Goal: Information Seeking & Learning: Learn about a topic

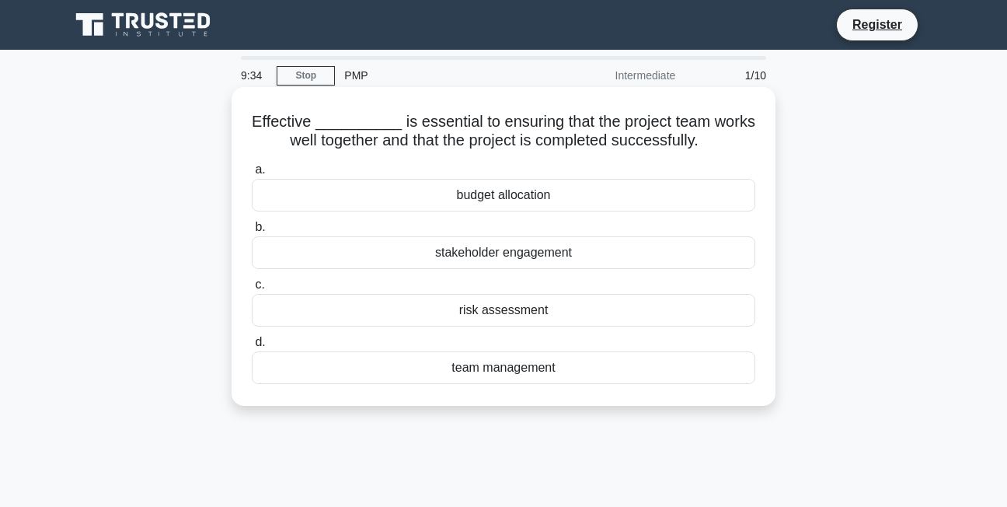
click at [438, 365] on div "team management" at bounding box center [503, 367] width 503 height 33
click at [252, 347] on input "d. team management" at bounding box center [252, 342] width 0 height 10
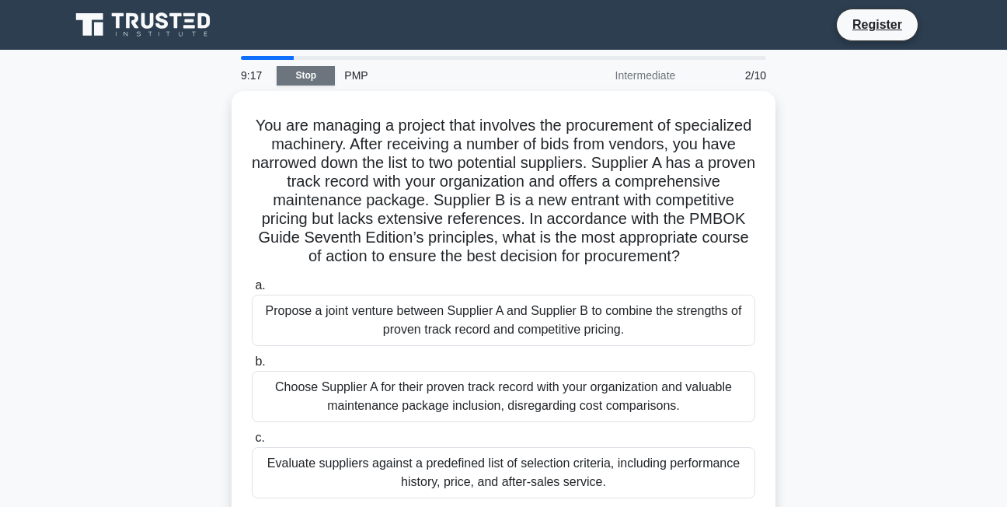
click at [315, 68] on link "Stop" at bounding box center [306, 75] width 58 height 19
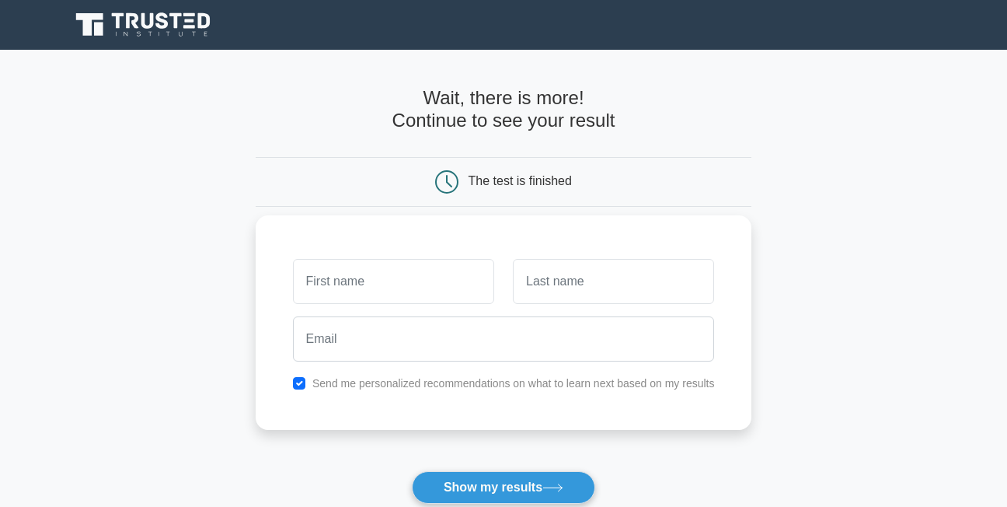
drag, startPoint x: 0, startPoint y: 0, endPoint x: 402, endPoint y: 272, distance: 485.7
click at [402, 272] on input "text" at bounding box center [393, 281] width 201 height 45
click at [368, 283] on input "text" at bounding box center [393, 281] width 201 height 45
type input "t"
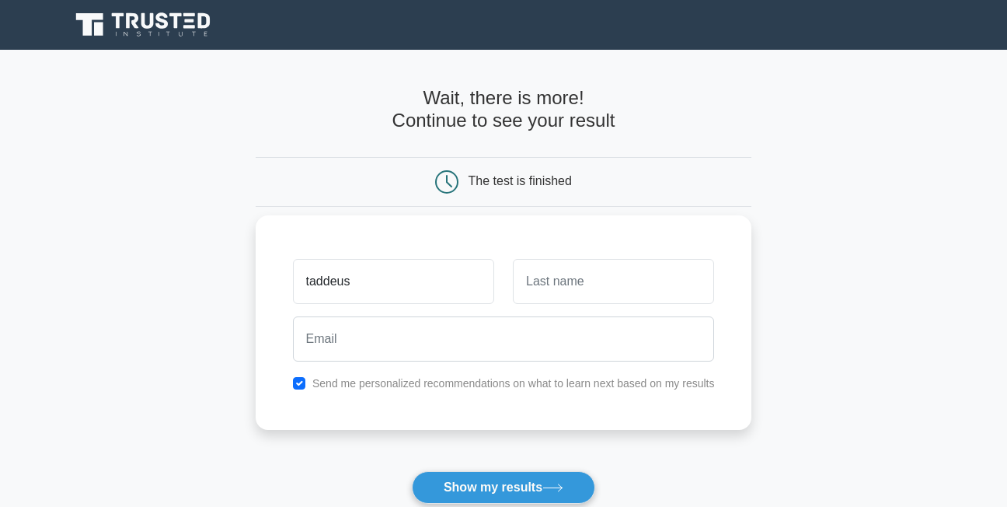
type input "taddeus"
click at [535, 281] on input "text" at bounding box center [613, 281] width 201 height 45
type input "josephine"
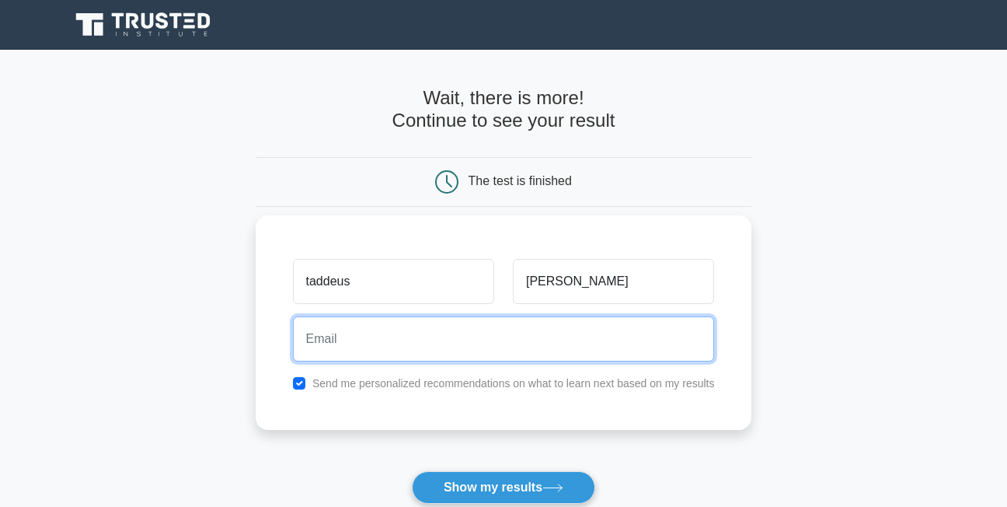
click at [478, 329] on input "email" at bounding box center [504, 338] width 422 height 45
type input "taddeusjosephine@gmail.com"
click at [412, 471] on button "Show my results" at bounding box center [503, 487] width 183 height 33
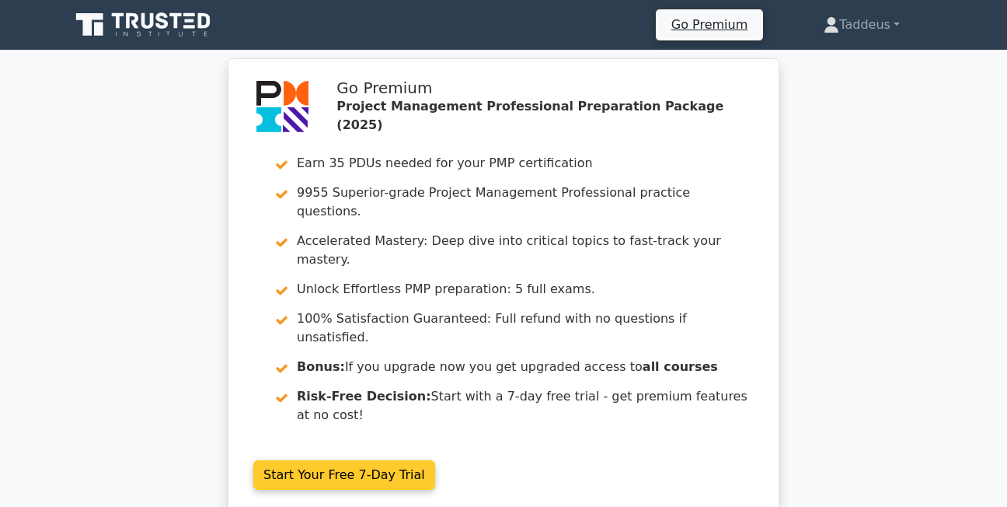
click at [363, 460] on link "Start Your Free 7-Day Trial" at bounding box center [344, 475] width 182 height 30
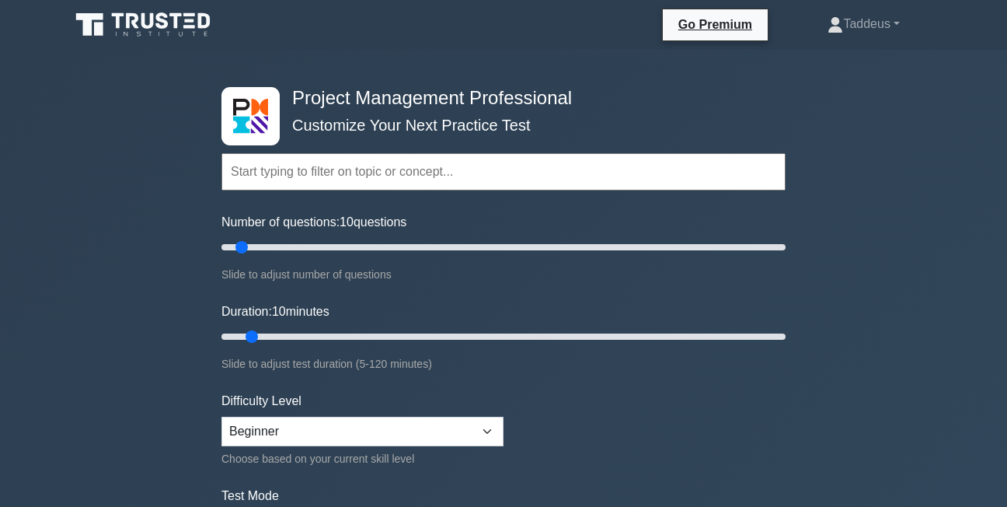
click at [340, 166] on input "text" at bounding box center [503, 171] width 564 height 37
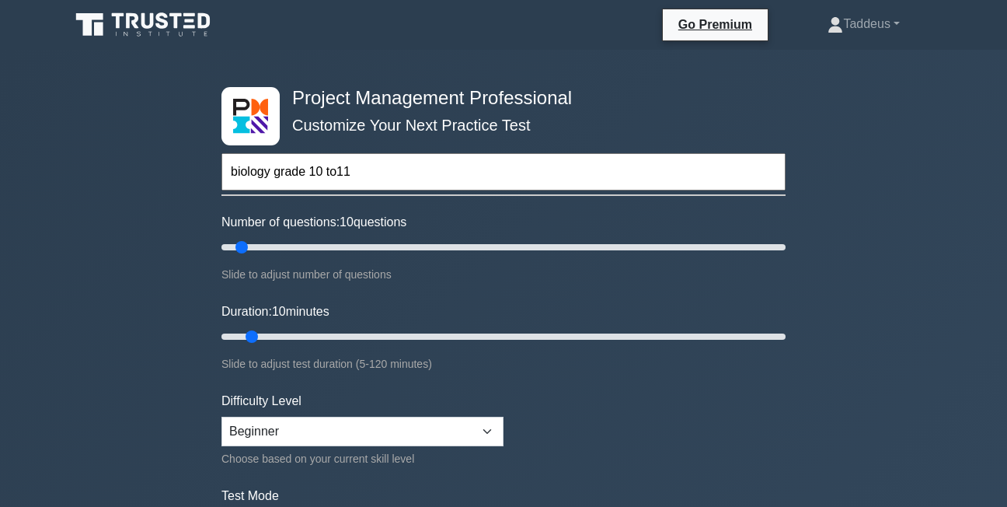
type input "biology grade 10 to11"
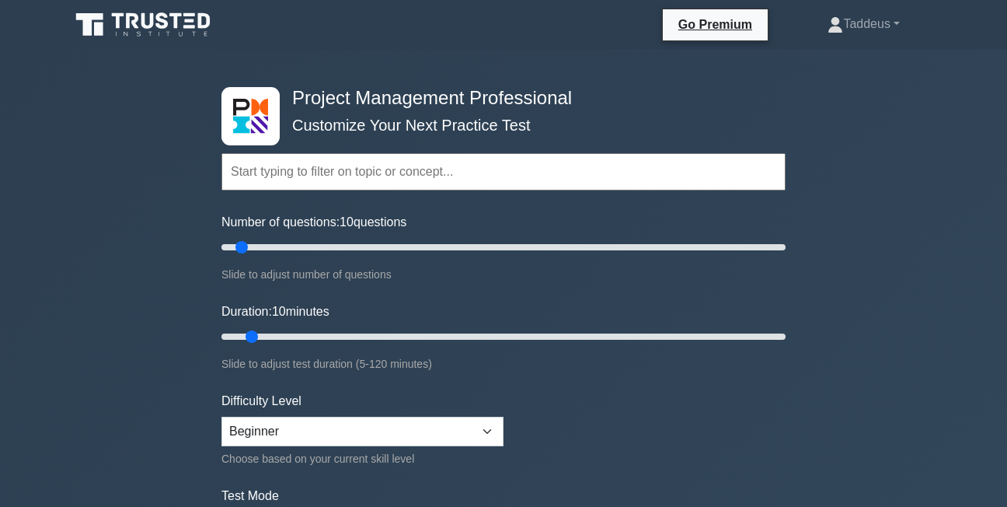
click at [593, 165] on input "text" at bounding box center [503, 171] width 564 height 37
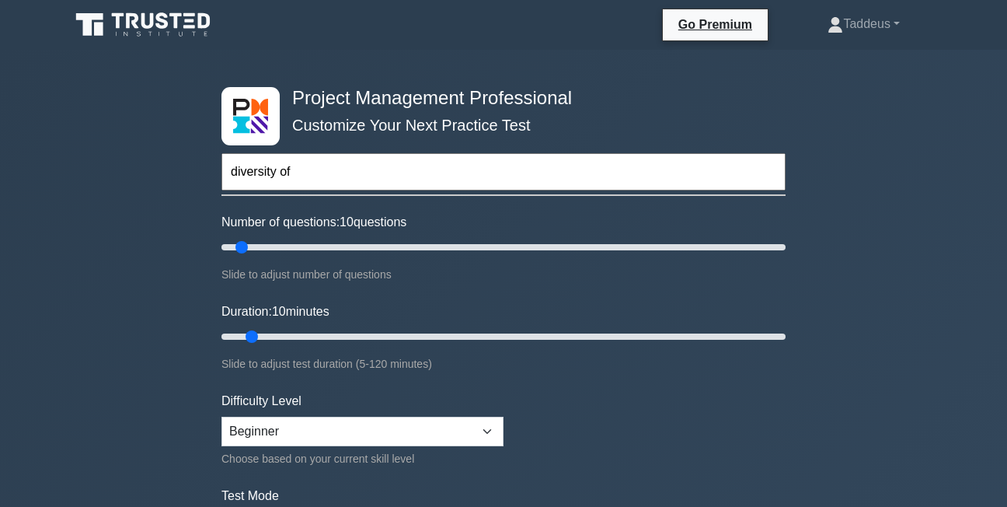
type input "diversity of"
